Goal: Task Accomplishment & Management: Use online tool/utility

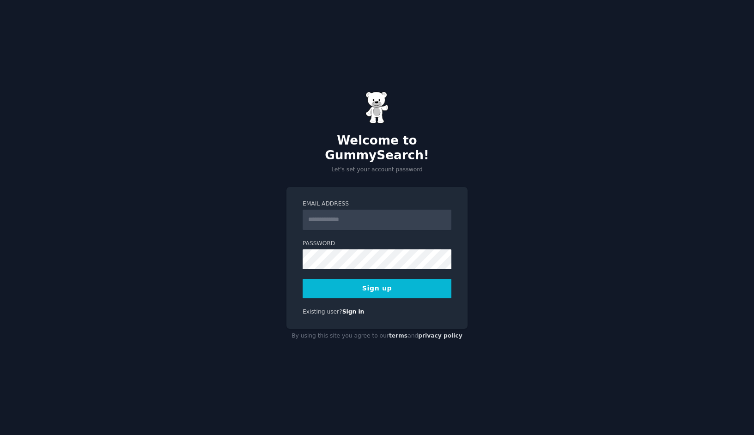
click at [413, 210] on input "Email Address" at bounding box center [377, 220] width 149 height 20
type input "*"
type input "**********"
click at [348, 279] on button "Sign up" at bounding box center [377, 288] width 149 height 19
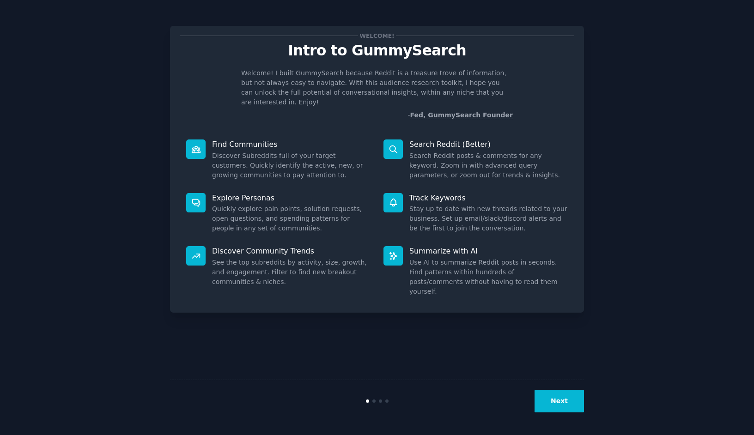
click at [575, 404] on button "Next" at bounding box center [559, 401] width 49 height 23
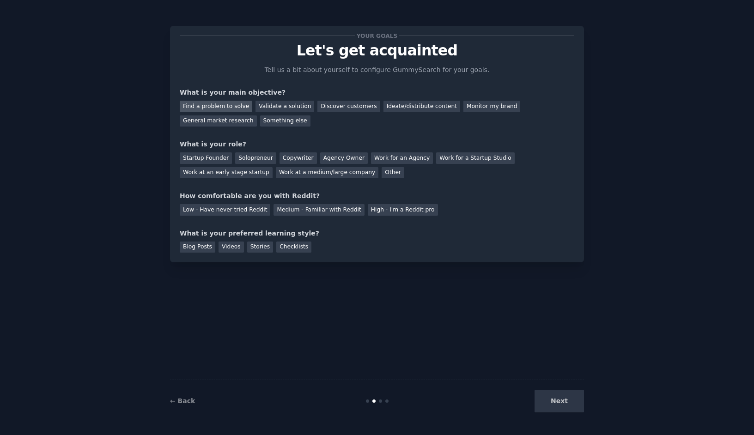
click at [204, 108] on div "Find a problem to solve" at bounding box center [216, 107] width 73 height 12
click at [325, 109] on div "Discover customers" at bounding box center [348, 107] width 62 height 12
click at [225, 108] on div "Find a problem to solve" at bounding box center [216, 107] width 73 height 12
click at [345, 110] on div "Discover customers" at bounding box center [348, 107] width 62 height 12
click at [226, 109] on div "Find a problem to solve" at bounding box center [216, 107] width 73 height 12
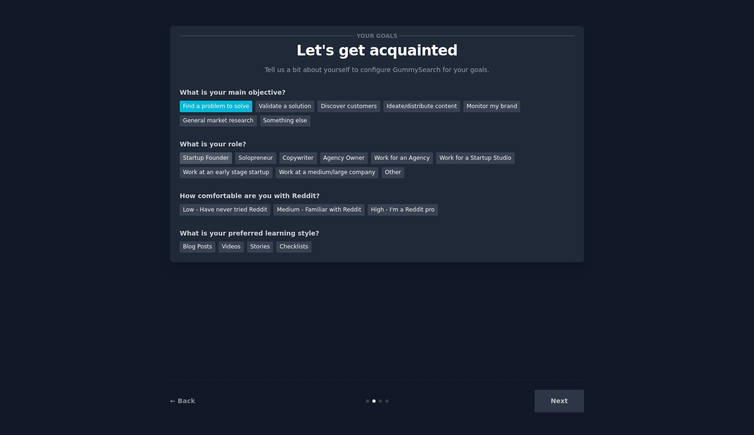
click at [214, 158] on div "Startup Founder" at bounding box center [206, 158] width 52 height 12
click at [238, 207] on div "Low - Have never tried Reddit" at bounding box center [225, 210] width 91 height 12
click at [278, 208] on div "Medium - Familiar with Reddit" at bounding box center [319, 210] width 91 height 12
click at [199, 242] on div "Blog Posts" at bounding box center [198, 248] width 36 height 12
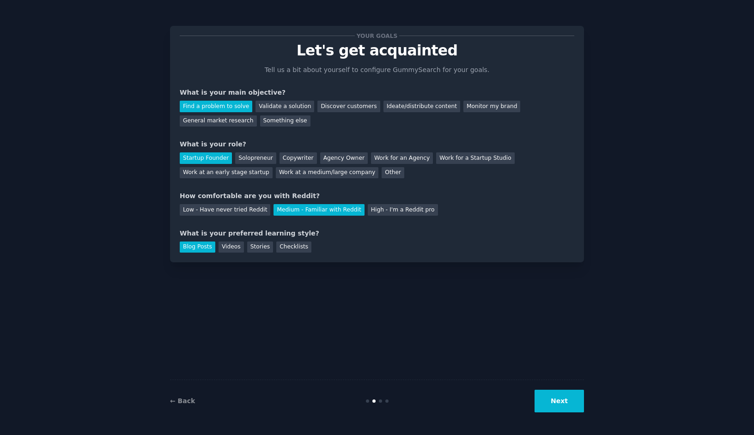
click at [572, 397] on button "Next" at bounding box center [559, 401] width 49 height 23
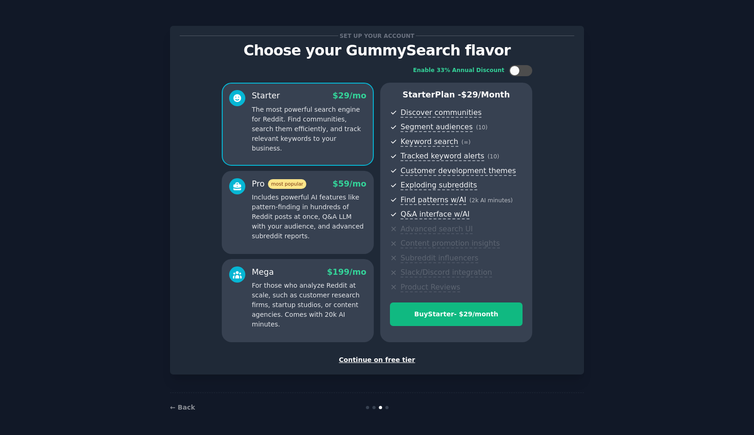
click at [401, 360] on div "Continue on free tier" at bounding box center [377, 360] width 395 height 10
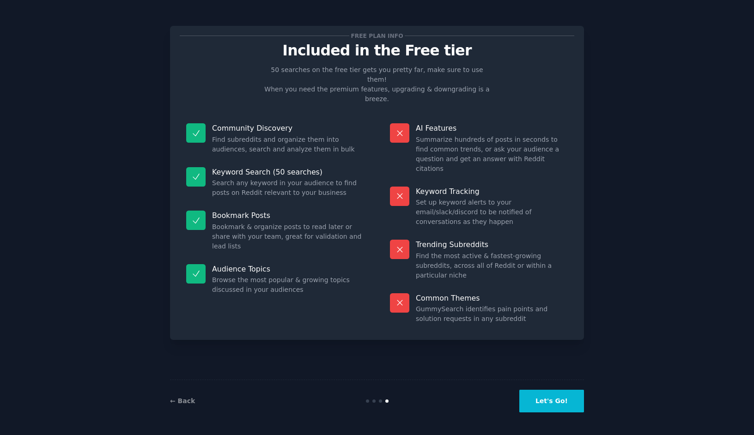
click at [542, 394] on button "Let's Go!" at bounding box center [551, 401] width 65 height 23
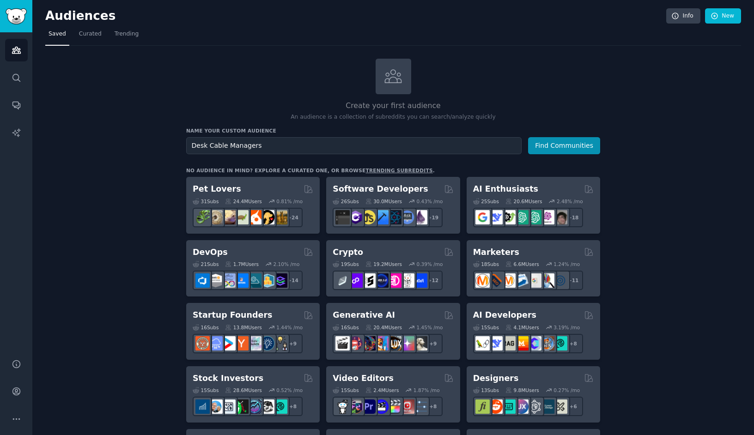
click at [249, 147] on input "Desk Cable Managers" at bounding box center [353, 145] width 335 height 17
type input "Desk Cable Managment"
click at [547, 143] on button "Find Communities" at bounding box center [564, 145] width 72 height 17
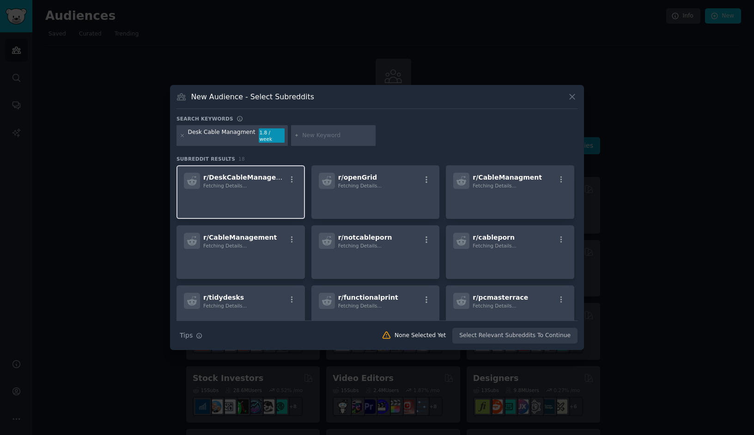
click at [243, 199] on p at bounding box center [241, 201] width 114 height 19
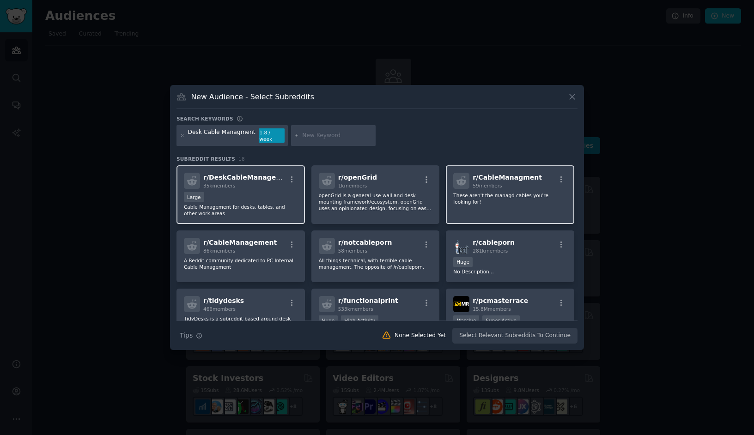
click at [525, 192] on p "These aren't the managd cables you're looking for!" at bounding box center [510, 198] width 114 height 13
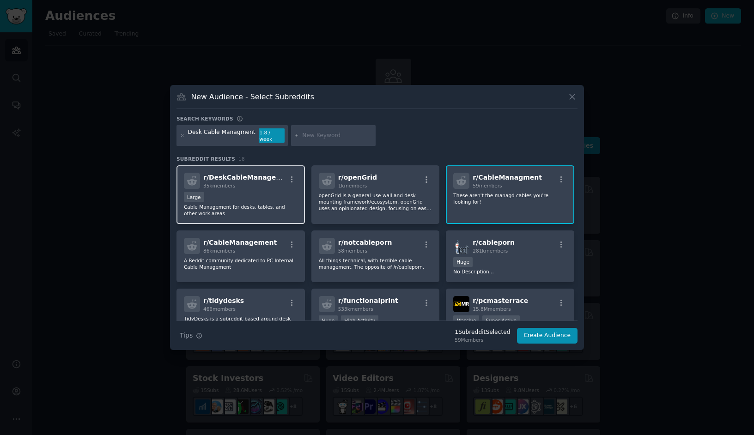
click at [250, 204] on p "Cable Management for desks, tables, and other work areas" at bounding box center [241, 210] width 114 height 13
click at [522, 188] on div "r/ CableManagment 59 members These aren't the managd cables you're looking for!" at bounding box center [510, 194] width 128 height 59
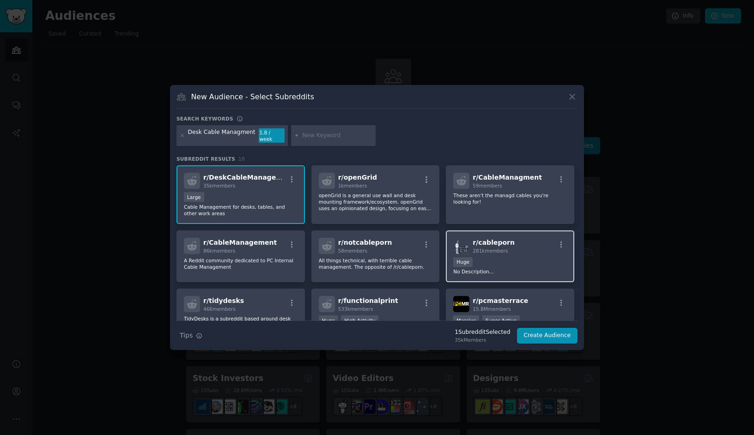
click at [528, 263] on div "Huge" at bounding box center [510, 263] width 114 height 12
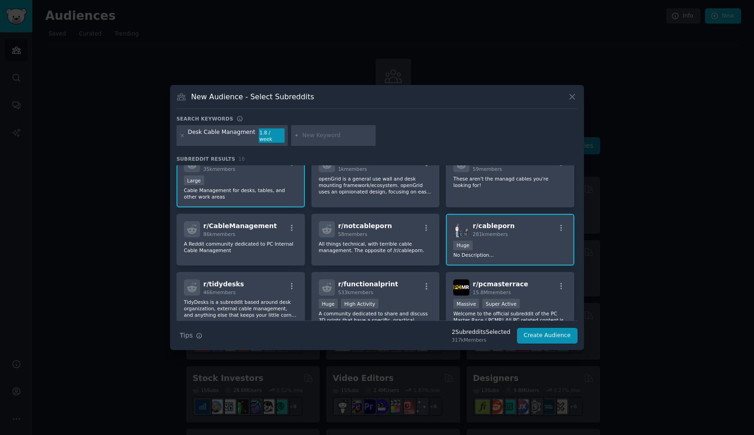
scroll to position [16, 0]
click at [424, 251] on div "r/ notcableporn 58 members All things technical, with terrible cable management…" at bounding box center [375, 240] width 128 height 52
click at [263, 249] on p "A Reddit community dedicated to PC Internal Cable Management" at bounding box center [241, 247] width 114 height 13
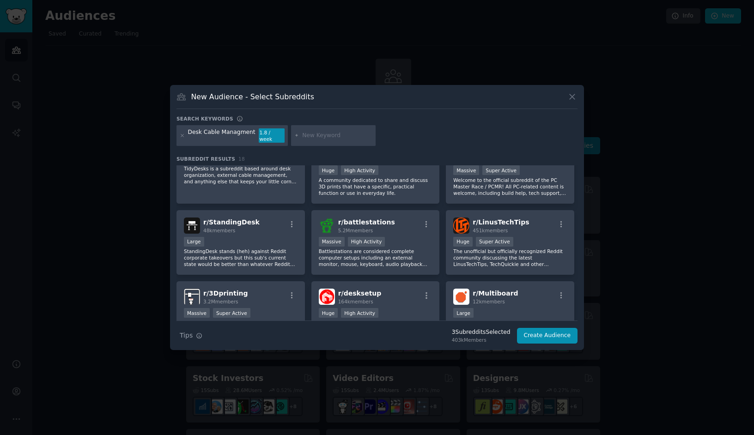
scroll to position [153, 0]
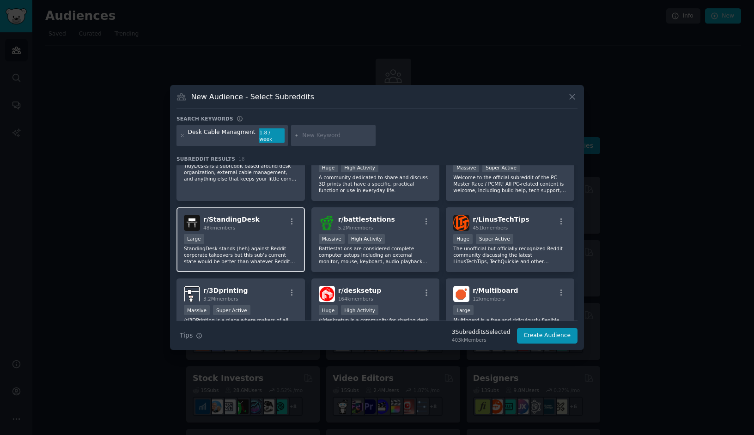
click at [250, 235] on div "Large" at bounding box center [241, 240] width 114 height 12
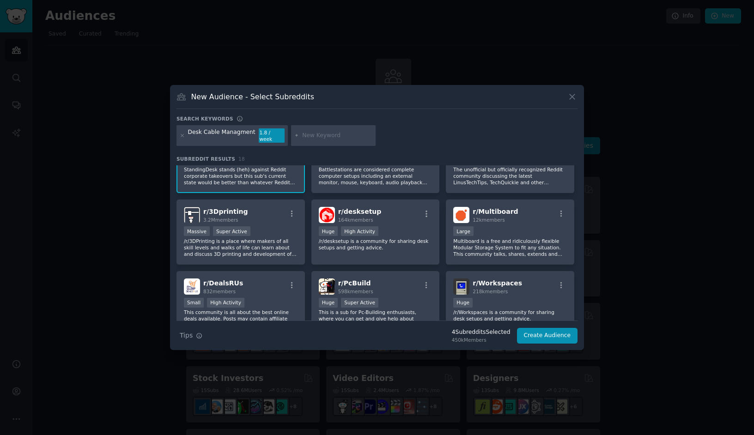
scroll to position [233, 0]
click at [234, 216] on span "3.2M members" at bounding box center [220, 219] width 35 height 6
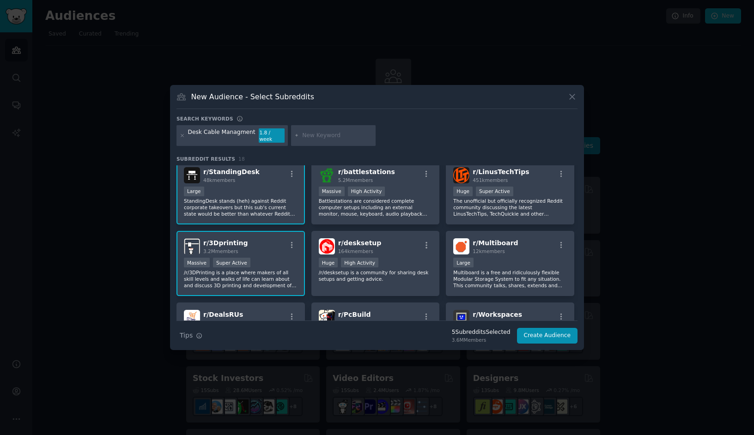
scroll to position [201, 0]
click at [437, 268] on div "r/ desksetup 164k members Huge High Activity /r/desksetup is a community for sh…" at bounding box center [375, 263] width 128 height 65
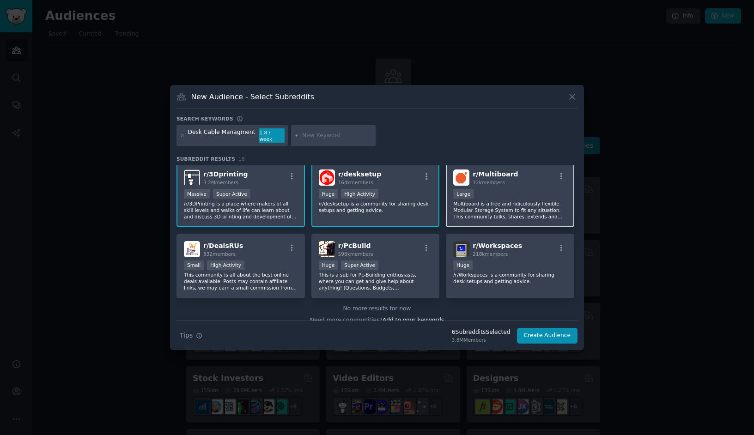
scroll to position [278, 0]
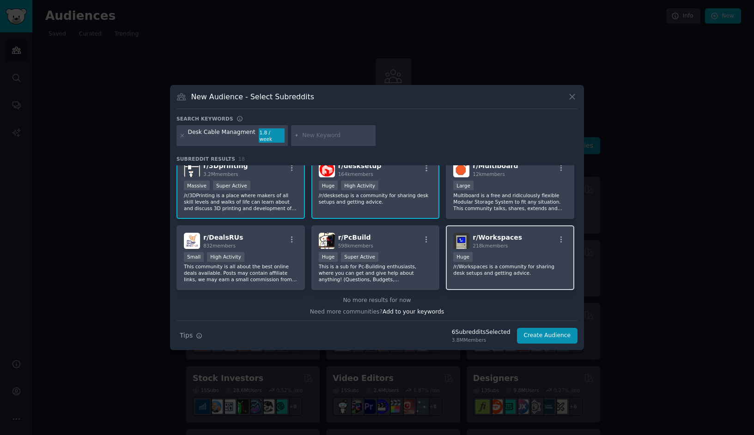
click at [490, 274] on div "r/ Workspaces 218k members Huge /r/Workspaces is a community for sharing desk s…" at bounding box center [510, 257] width 128 height 65
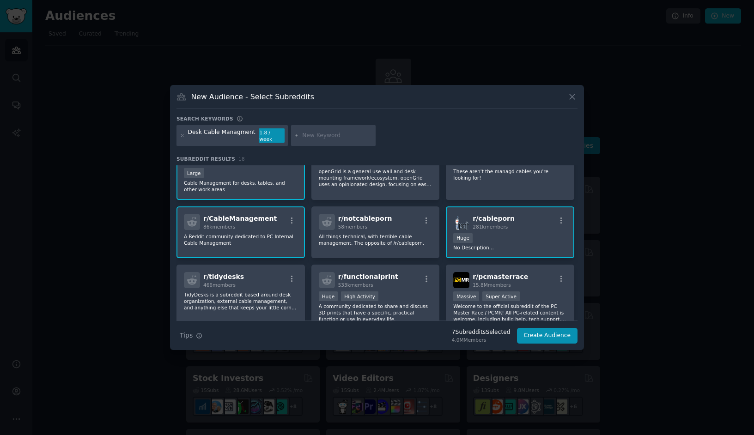
scroll to position [0, 0]
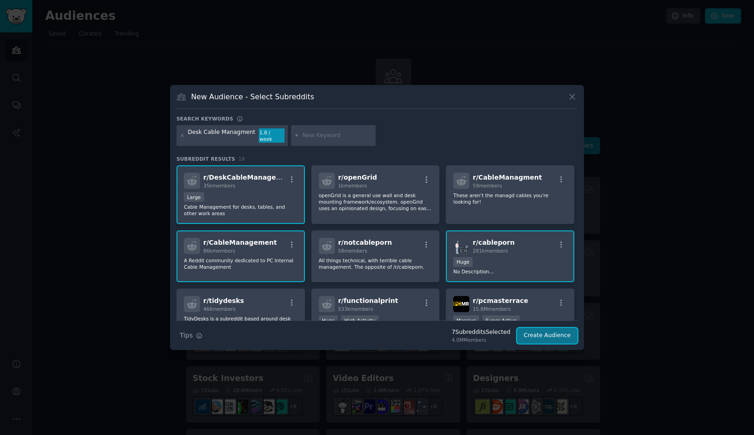
click at [557, 332] on button "Create Audience" at bounding box center [547, 336] width 61 height 16
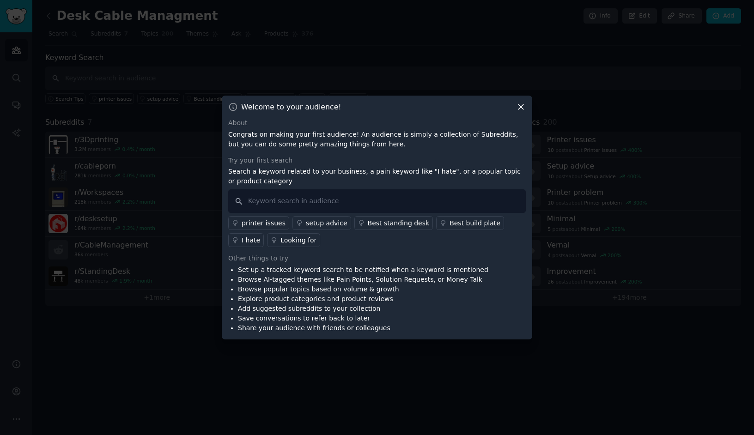
click at [521, 107] on icon at bounding box center [520, 107] width 5 height 5
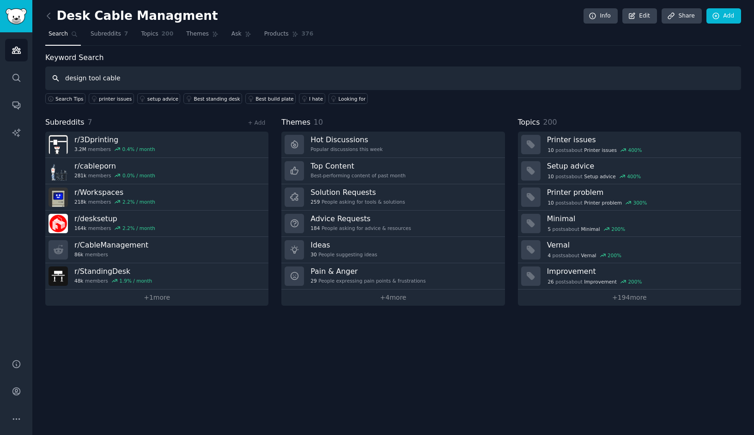
paste input "cable management"
click at [126, 79] on input "design tool cable cable management" at bounding box center [393, 79] width 696 height 24
type input "design tool cable management"
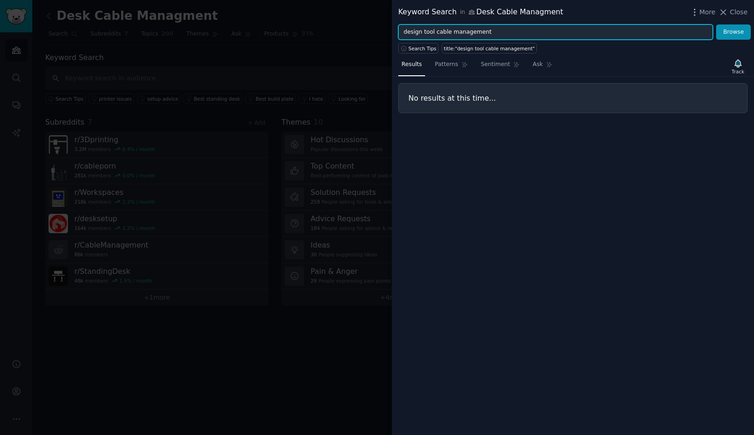
drag, startPoint x: 434, startPoint y: 36, endPoint x: 504, endPoint y: 34, distance: 69.8
click at [504, 34] on input "design tool cable management" at bounding box center [555, 32] width 315 height 16
click at [473, 32] on input "design tool cable management" at bounding box center [555, 32] width 315 height 16
type input "design tool cable"
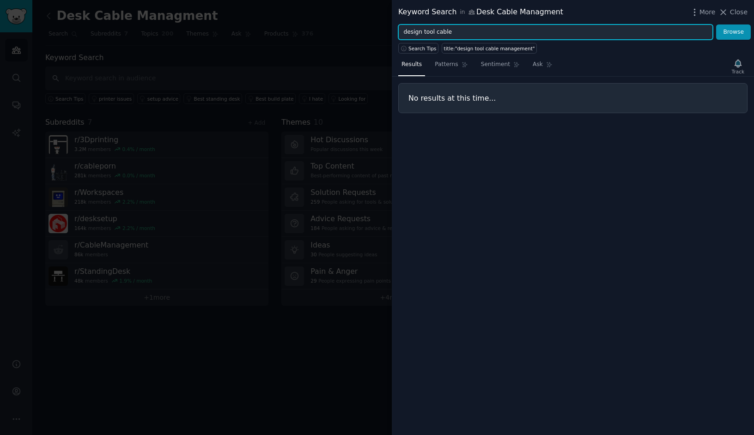
click at [716, 24] on button "Browse" at bounding box center [733, 32] width 35 height 16
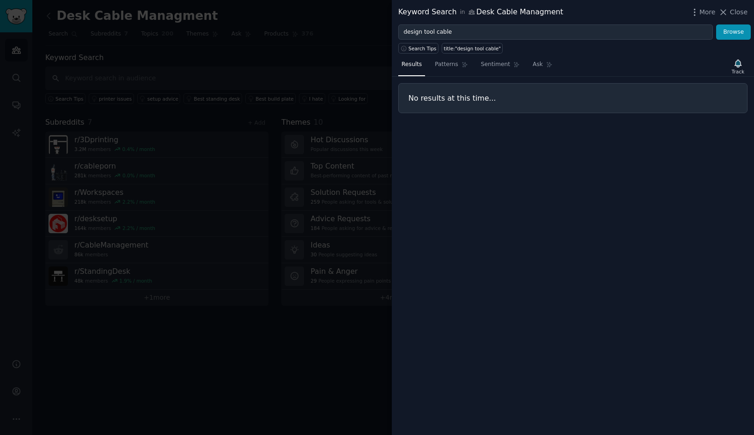
click at [343, 67] on div at bounding box center [377, 217] width 754 height 435
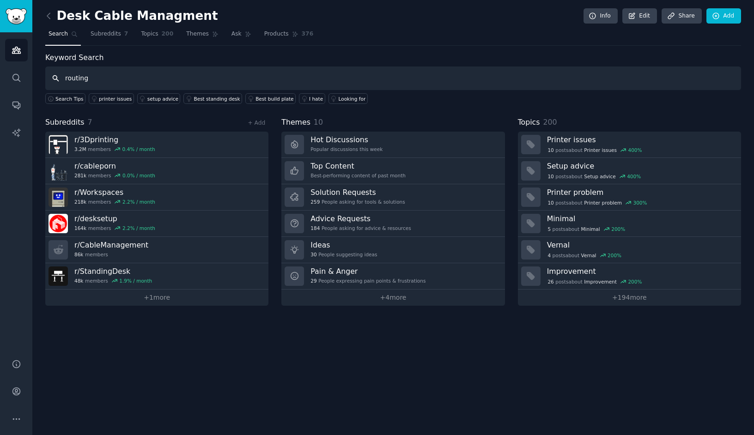
type input "routing"
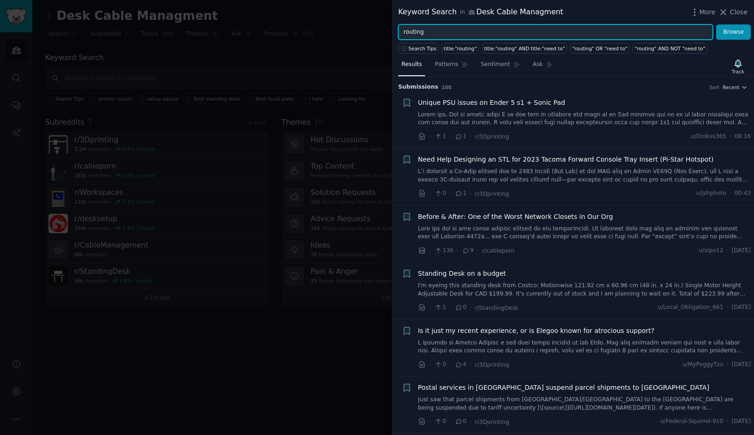
click at [418, 29] on input "routing" at bounding box center [555, 32] width 315 height 16
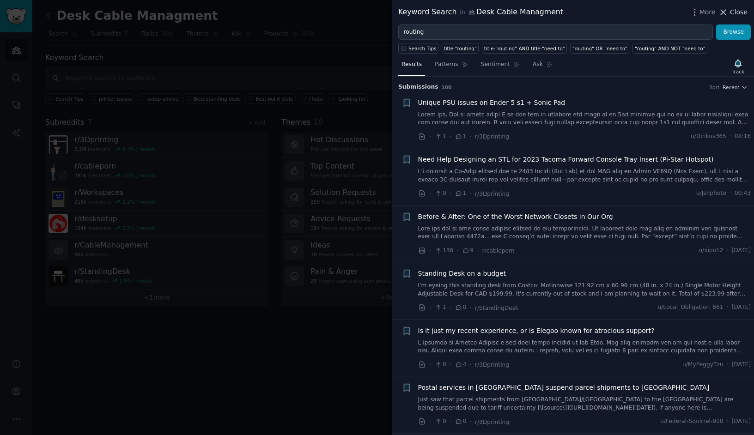
click at [740, 12] on span "Close" at bounding box center [739, 12] width 18 height 10
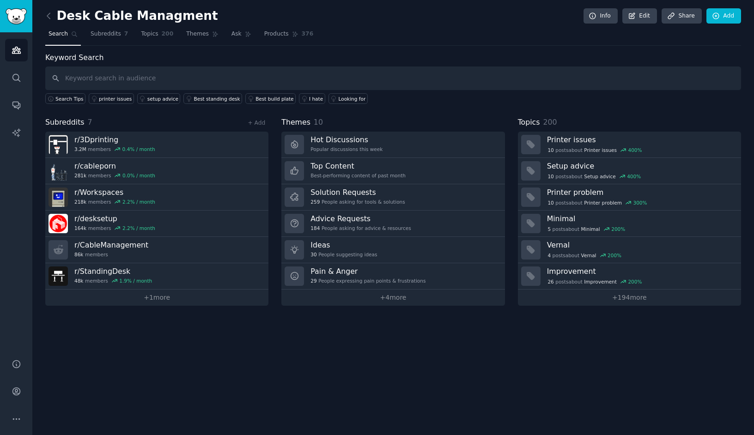
click at [28, 78] on div "Audiences Search Conversations AI Reports" at bounding box center [16, 190] width 32 height 316
click at [18, 77] on icon "Sidebar" at bounding box center [17, 78] width 10 height 10
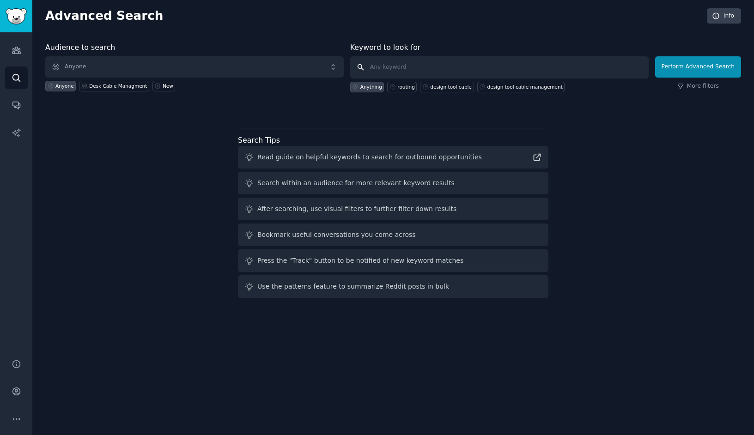
click at [457, 70] on input "text" at bounding box center [499, 67] width 298 height 22
type input "design tool"
click button "Perform Advanced Search" at bounding box center [698, 66] width 86 height 21
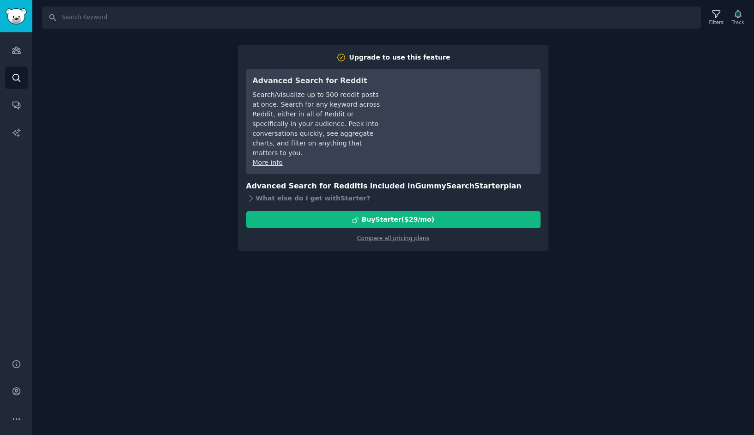
click at [575, 89] on div "Search Filters Track Upgrade to use this feature Advanced Search for Reddit Sea…" at bounding box center [393, 217] width 722 height 435
click at [657, 47] on div "Search Filters Track Upgrade to use this feature Advanced Search for Reddit Sea…" at bounding box center [393, 217] width 722 height 435
click at [18, 100] on link "Conversations" at bounding box center [16, 105] width 23 height 23
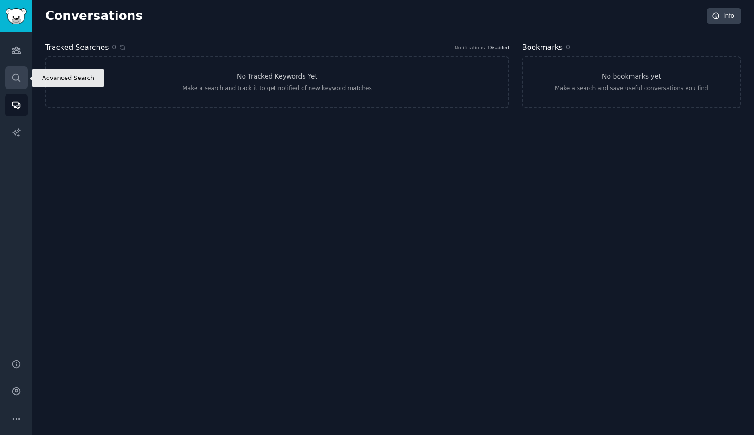
click at [21, 87] on link "Search" at bounding box center [16, 78] width 23 height 23
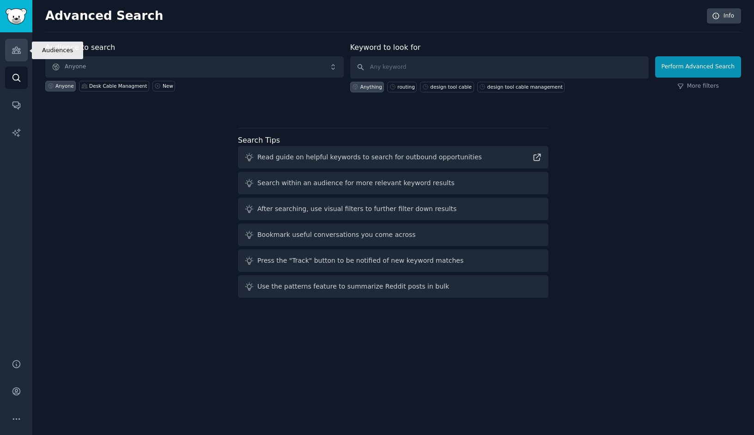
click at [16, 55] on icon "Sidebar" at bounding box center [17, 50] width 10 height 10
